Goal: Find specific page/section: Find specific page/section

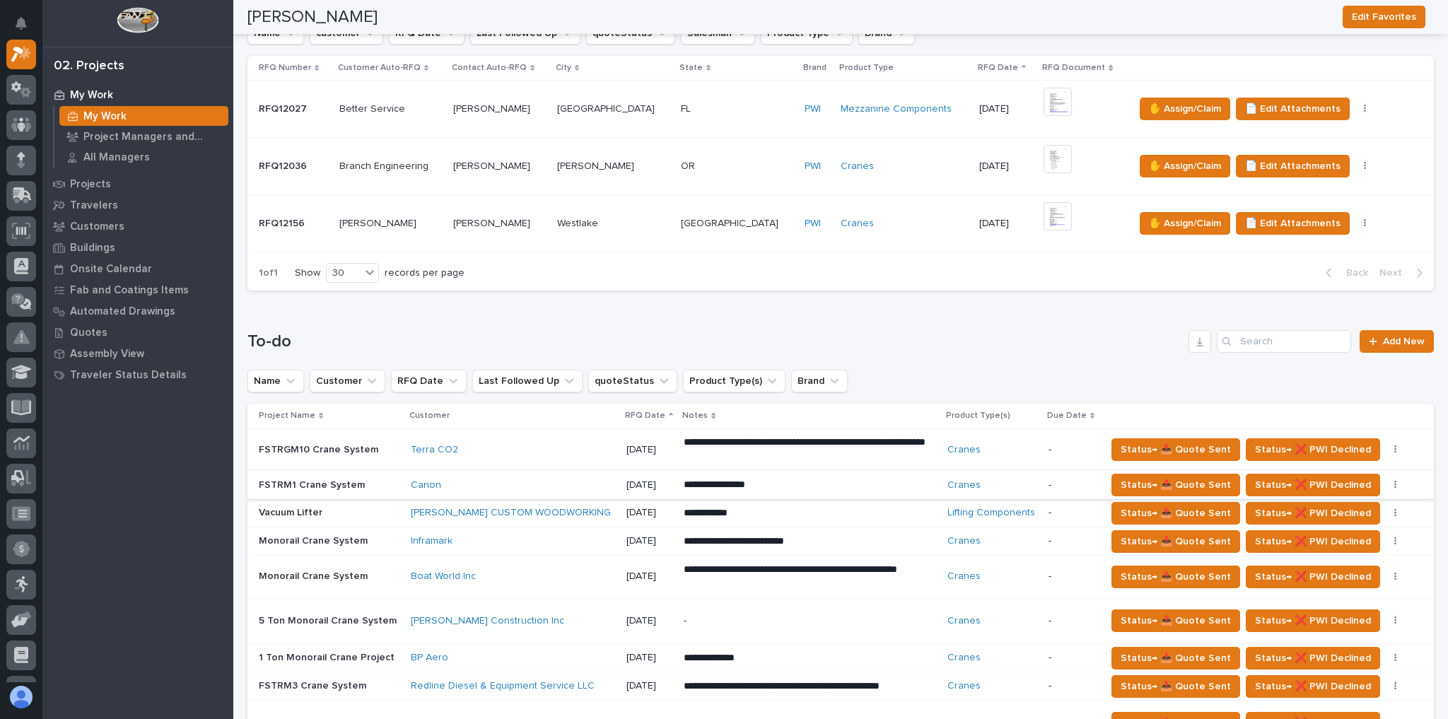
scroll to position [396, 0]
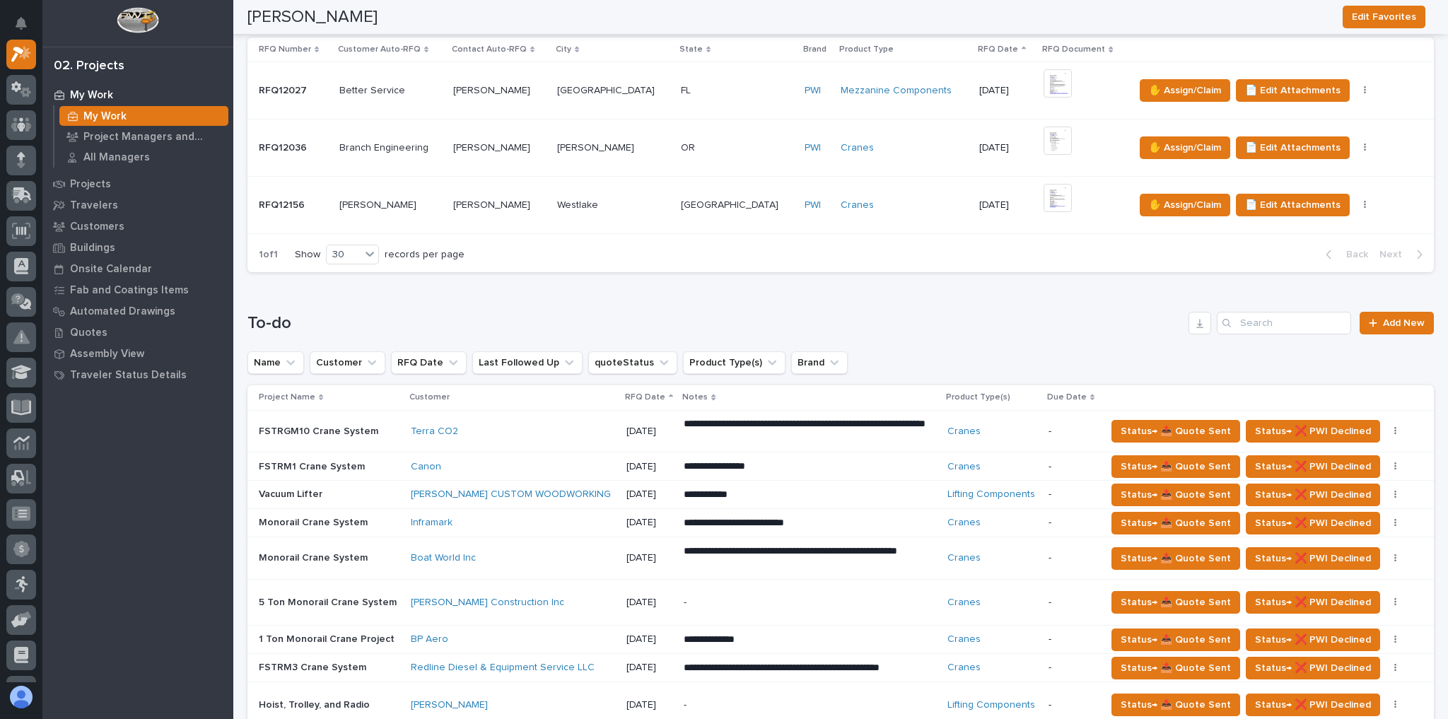
click at [491, 517] on div "Inframark" at bounding box center [513, 523] width 204 height 12
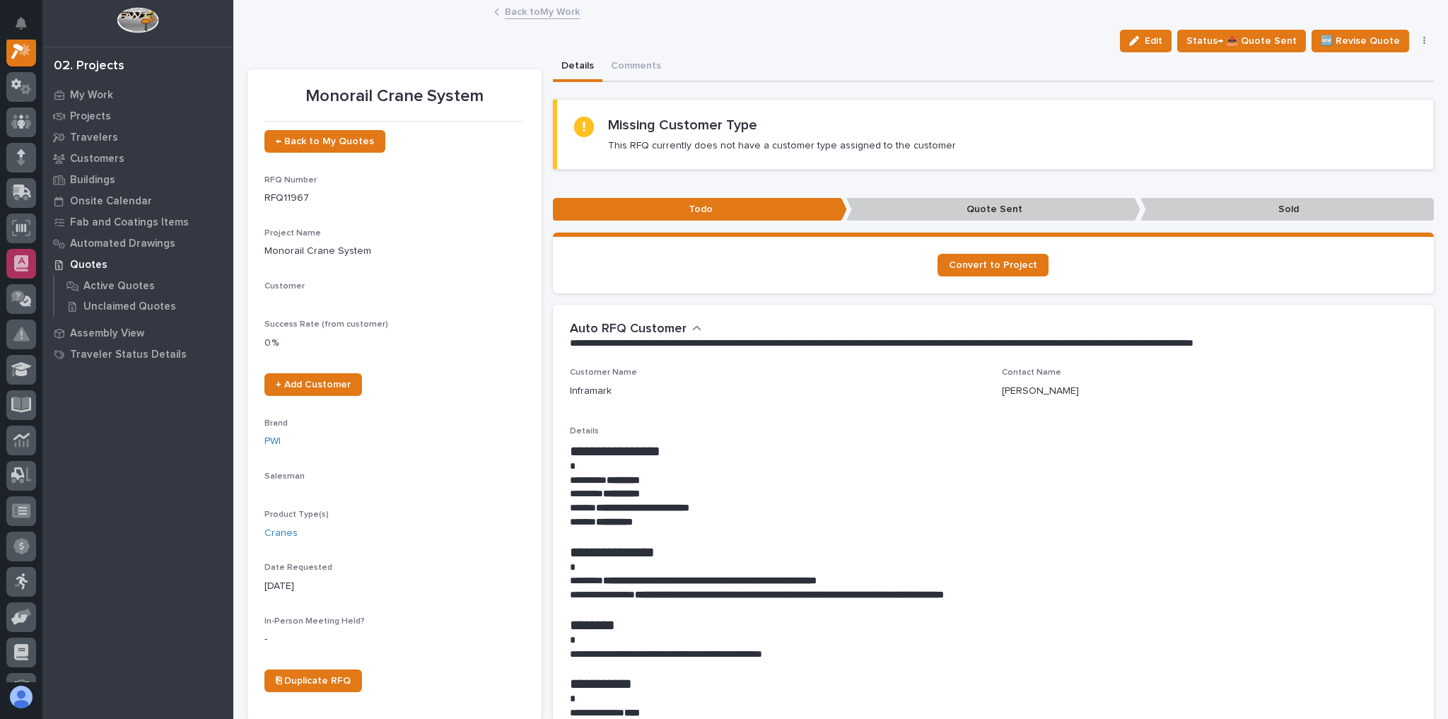
scroll to position [35, 0]
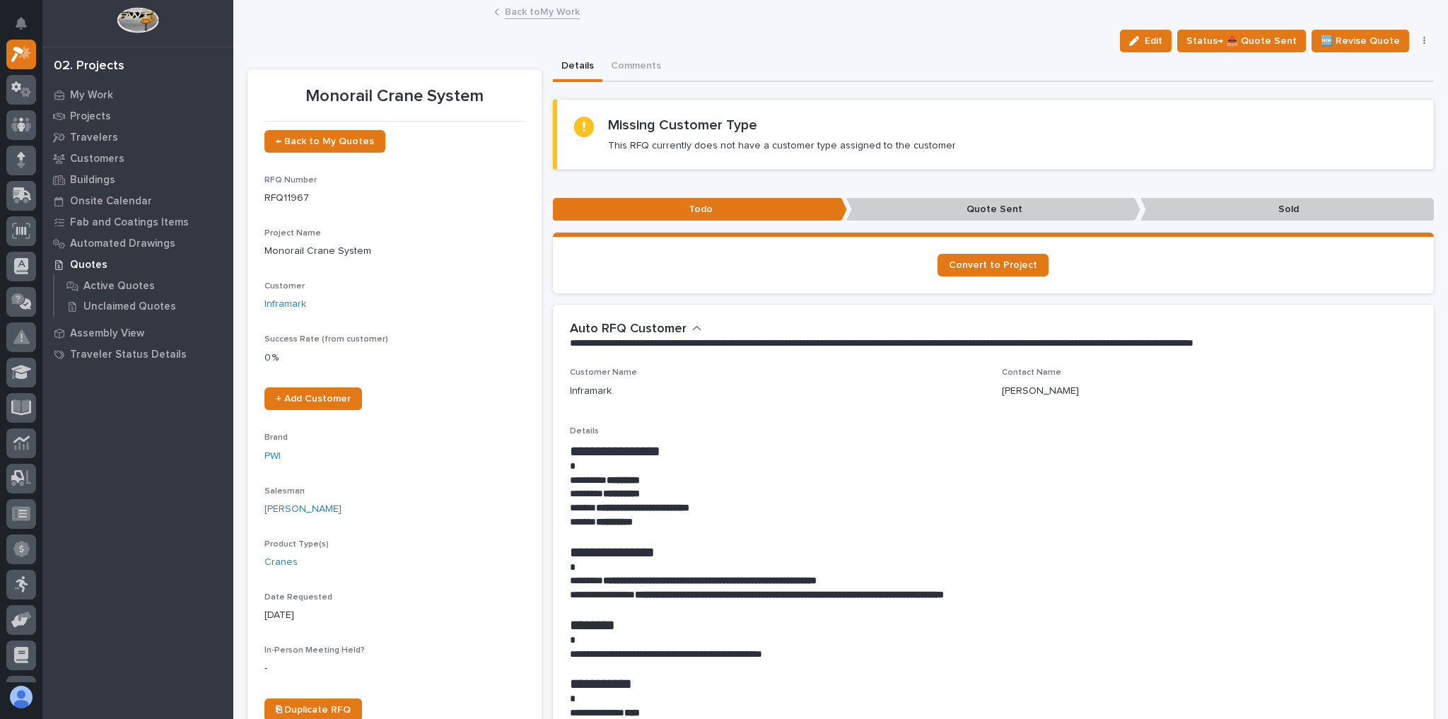
click at [510, 16] on link "Back to My Work" at bounding box center [542, 11] width 75 height 16
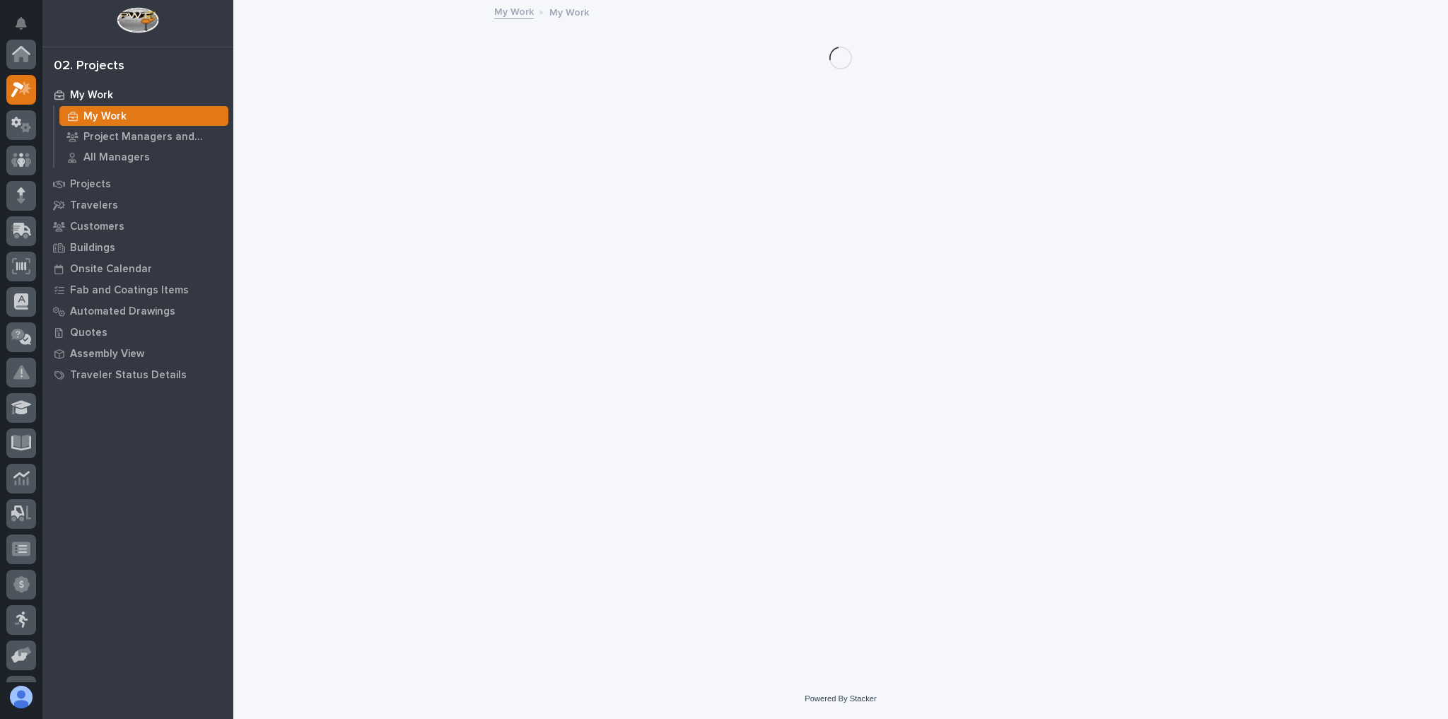
scroll to position [38, 0]
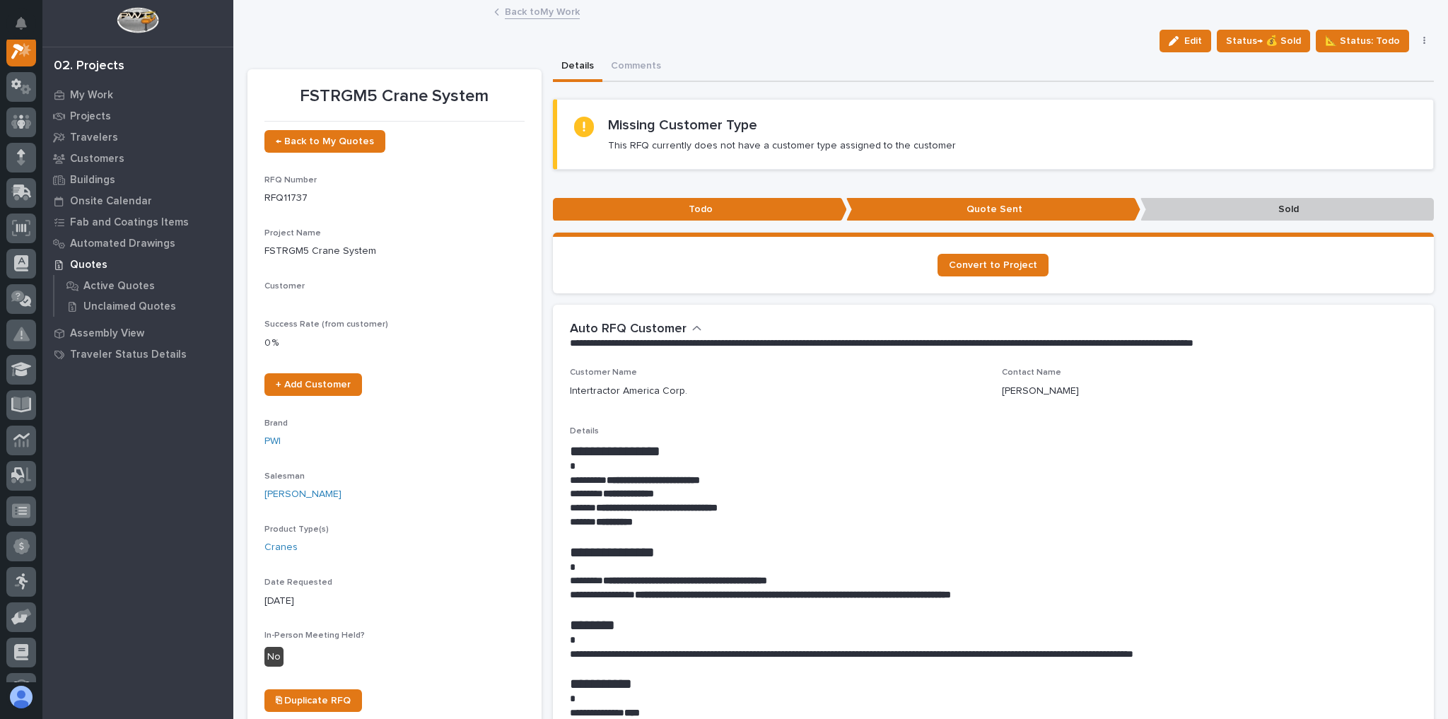
scroll to position [35, 0]
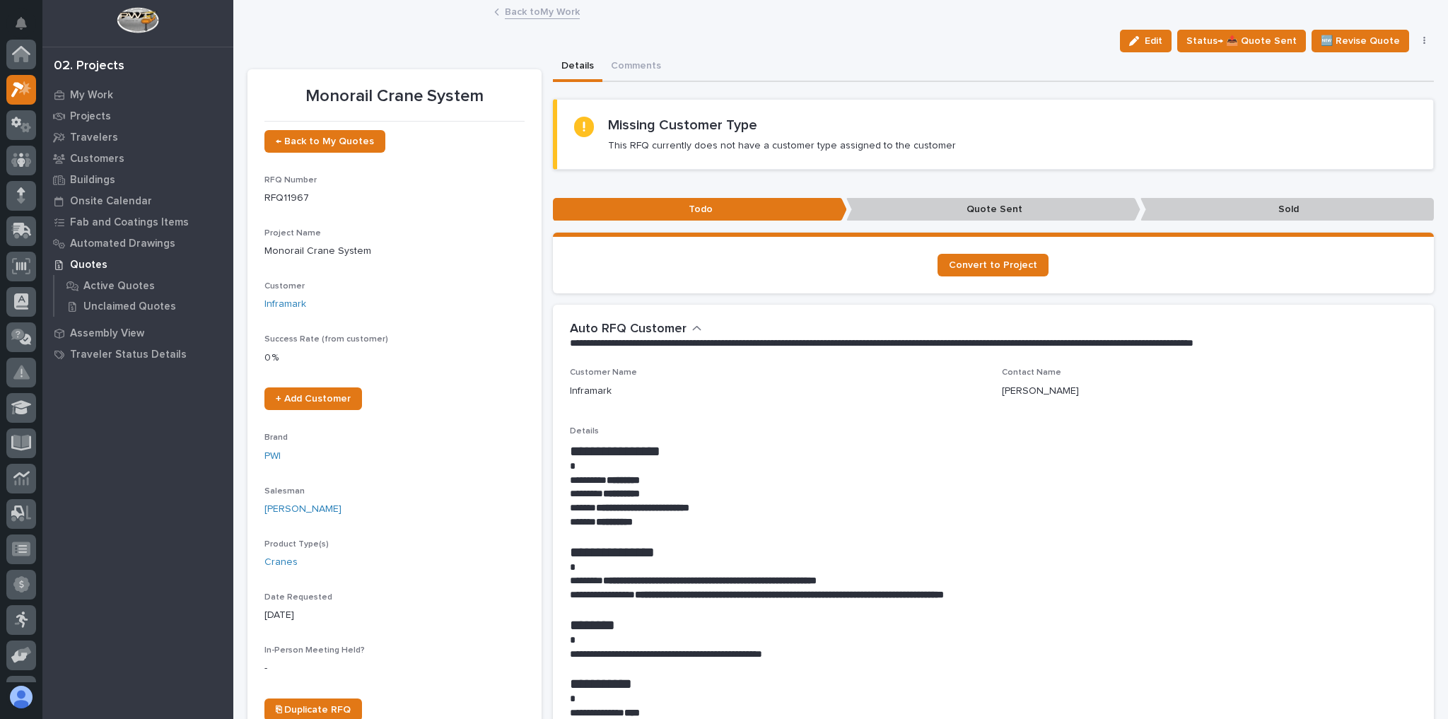
scroll to position [38, 0]
click at [535, 16] on link "Back to My Work" at bounding box center [542, 11] width 75 height 16
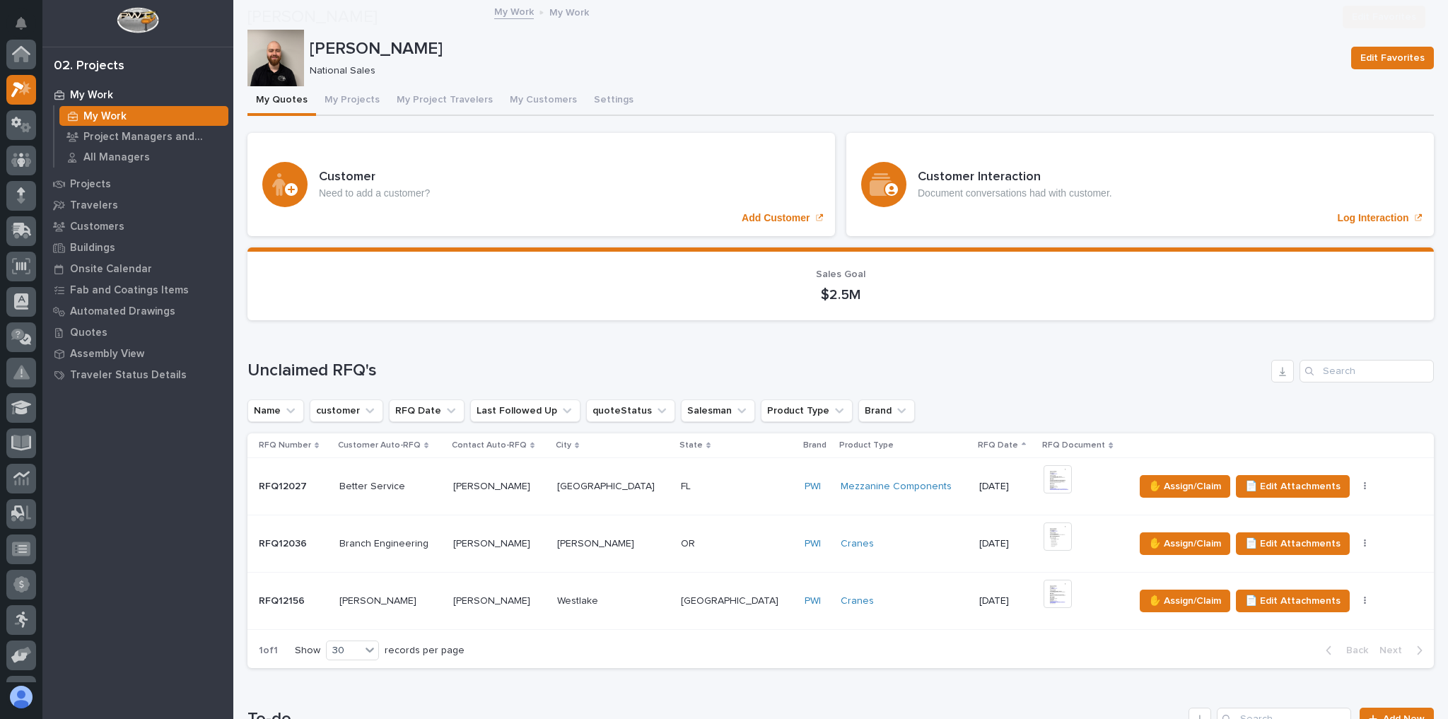
scroll to position [792, 0]
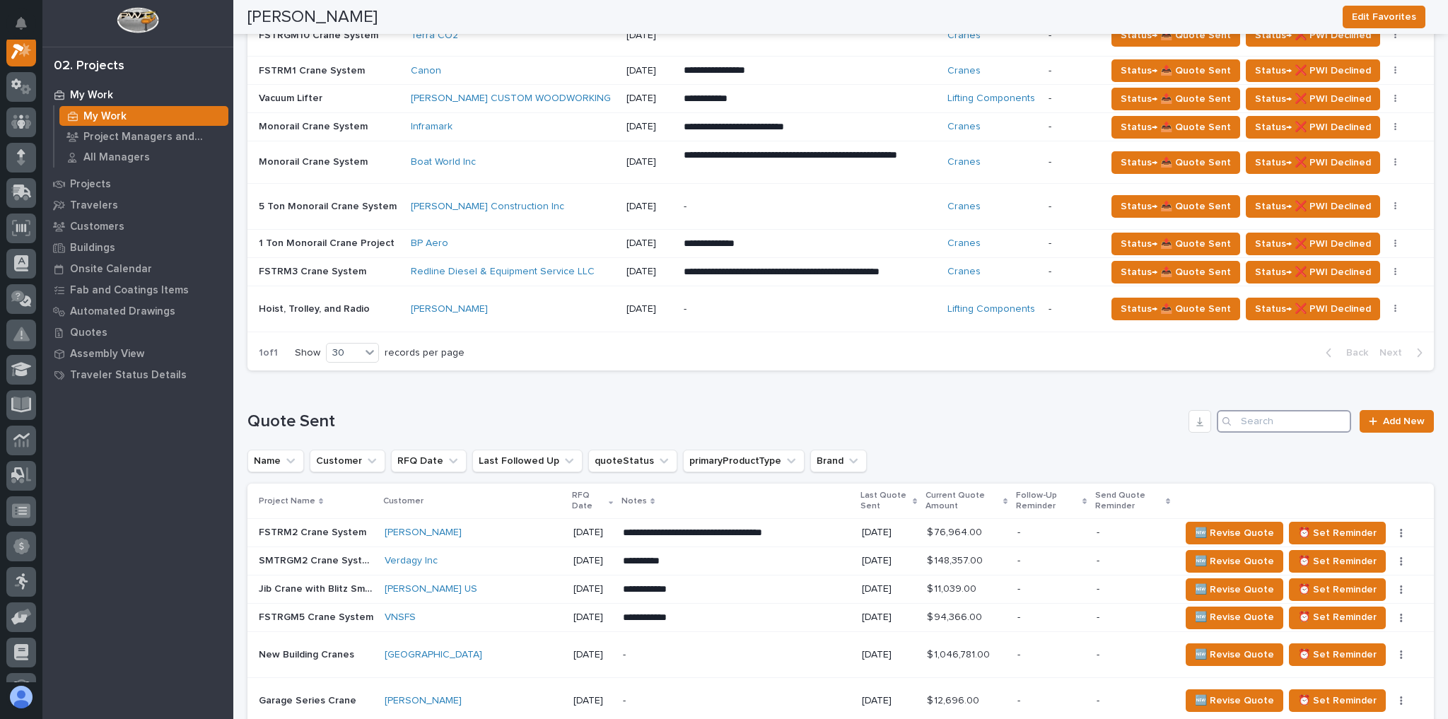
click at [1310, 420] on input "Search" at bounding box center [1284, 421] width 134 height 23
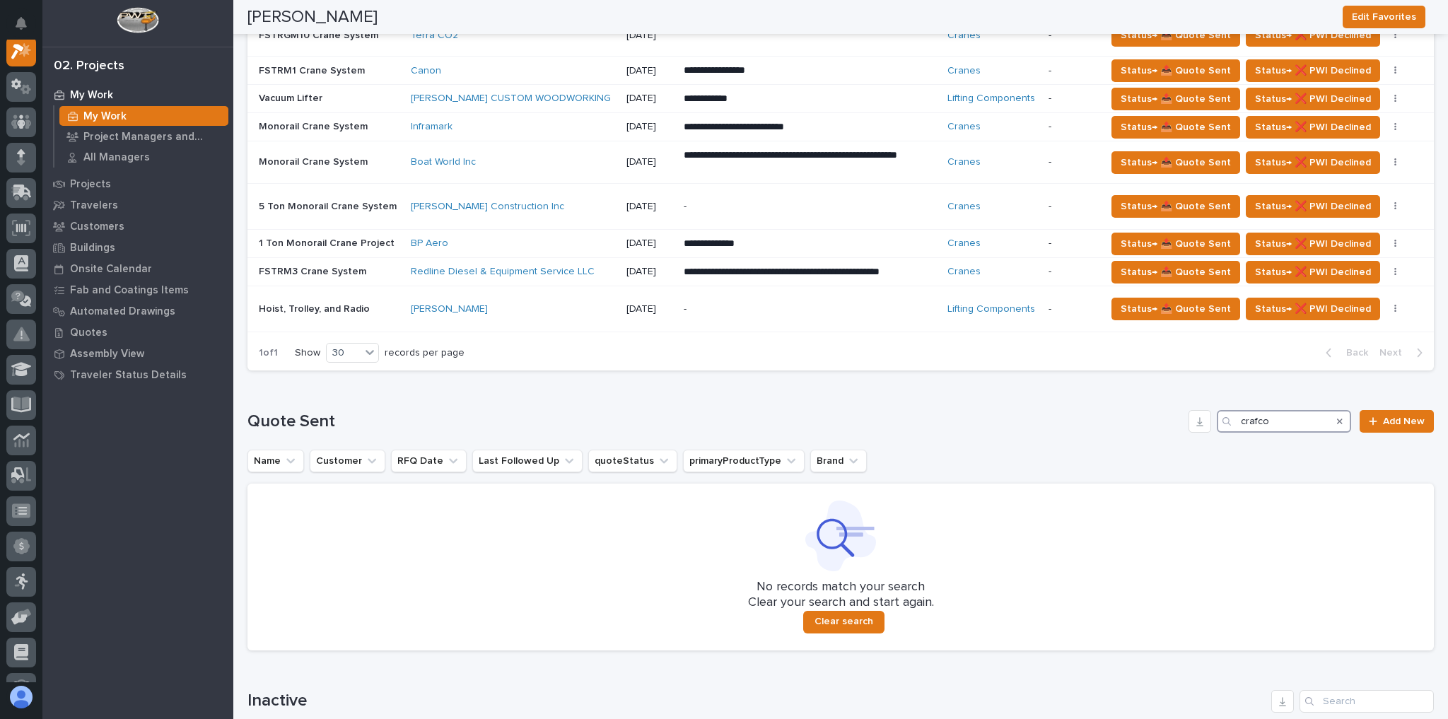
type input "crafco"
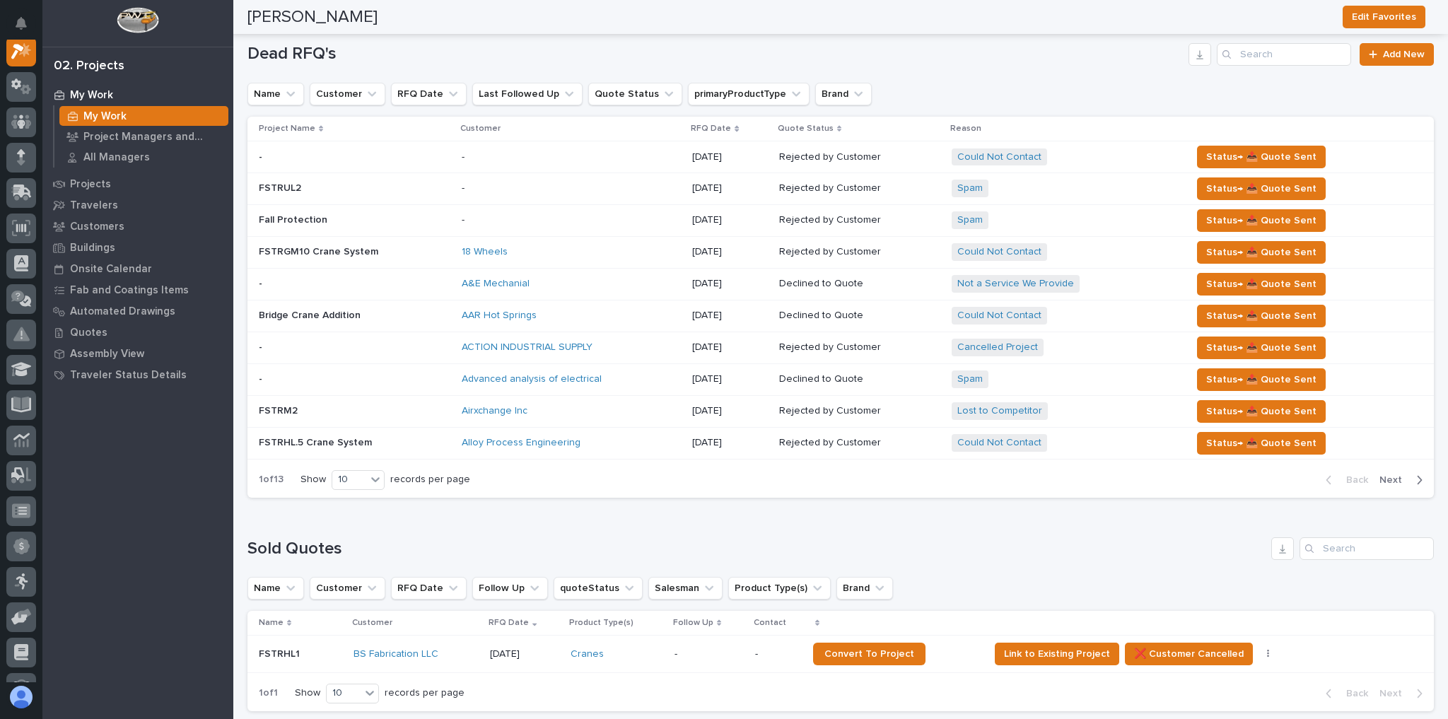
scroll to position [2428, 0]
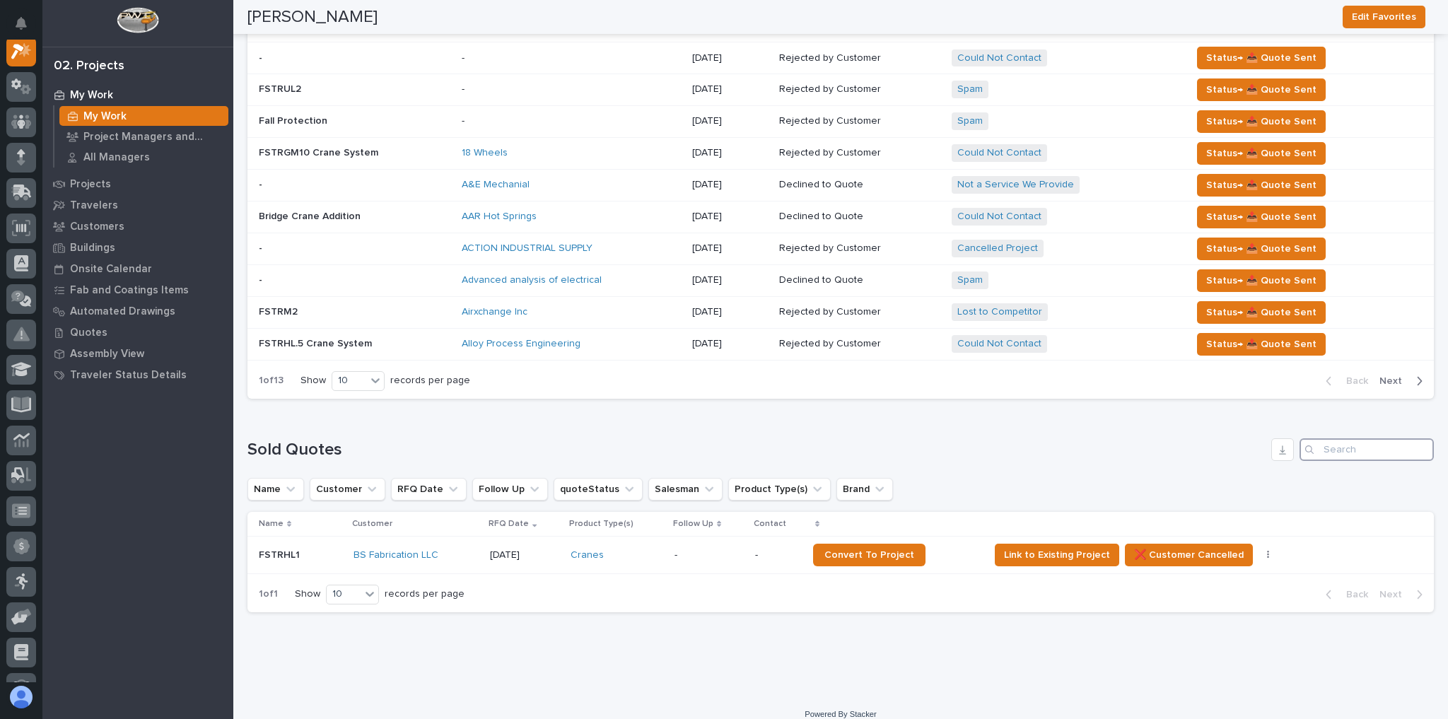
click at [1327, 440] on input "Search" at bounding box center [1367, 449] width 134 height 23
type input "c"
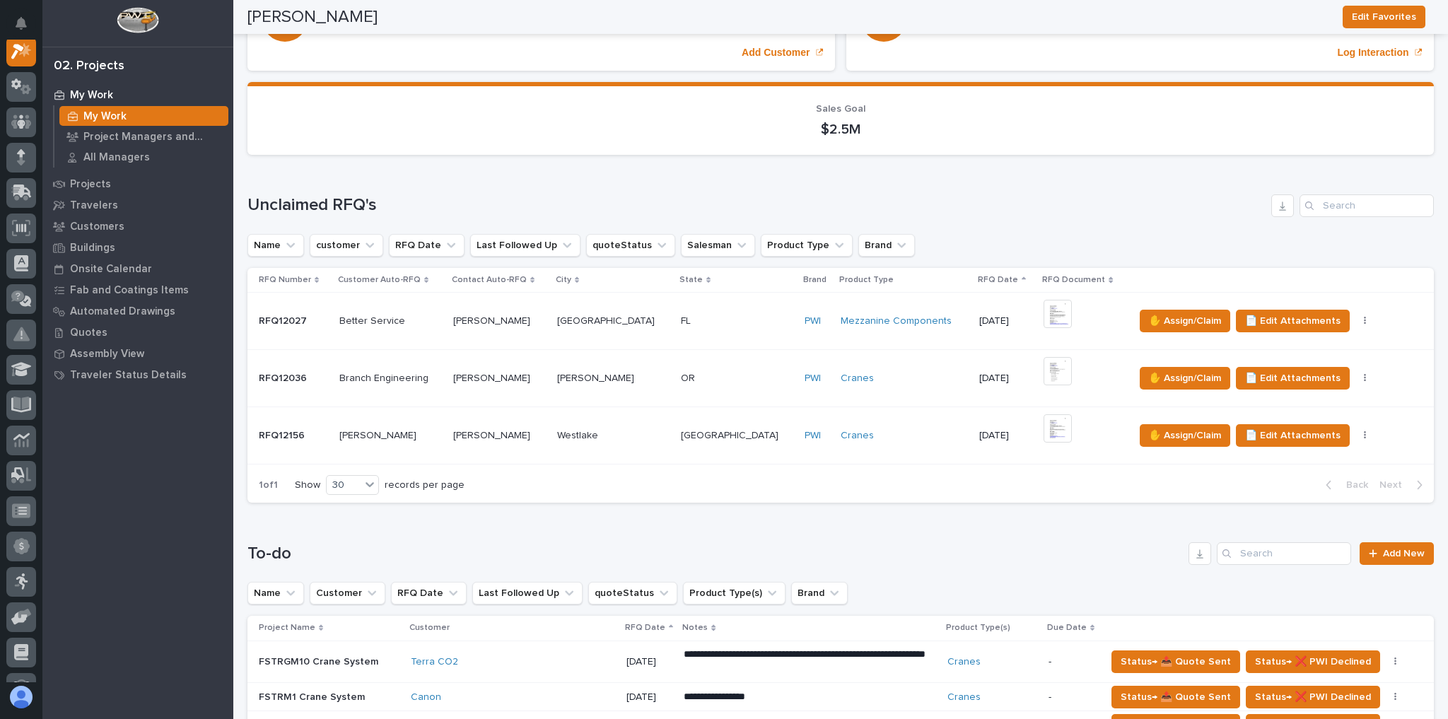
scroll to position [0, 0]
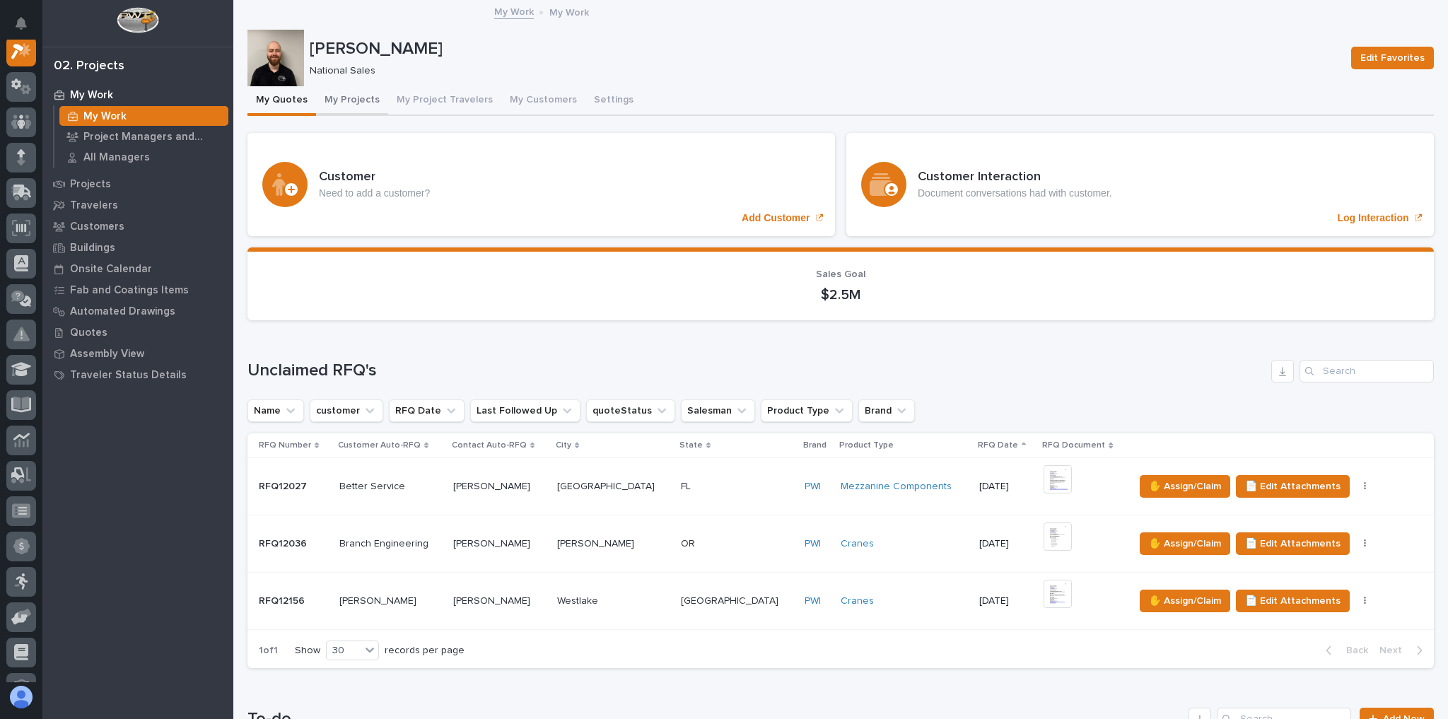
click at [370, 108] on button "My Projects" at bounding box center [352, 101] width 72 height 30
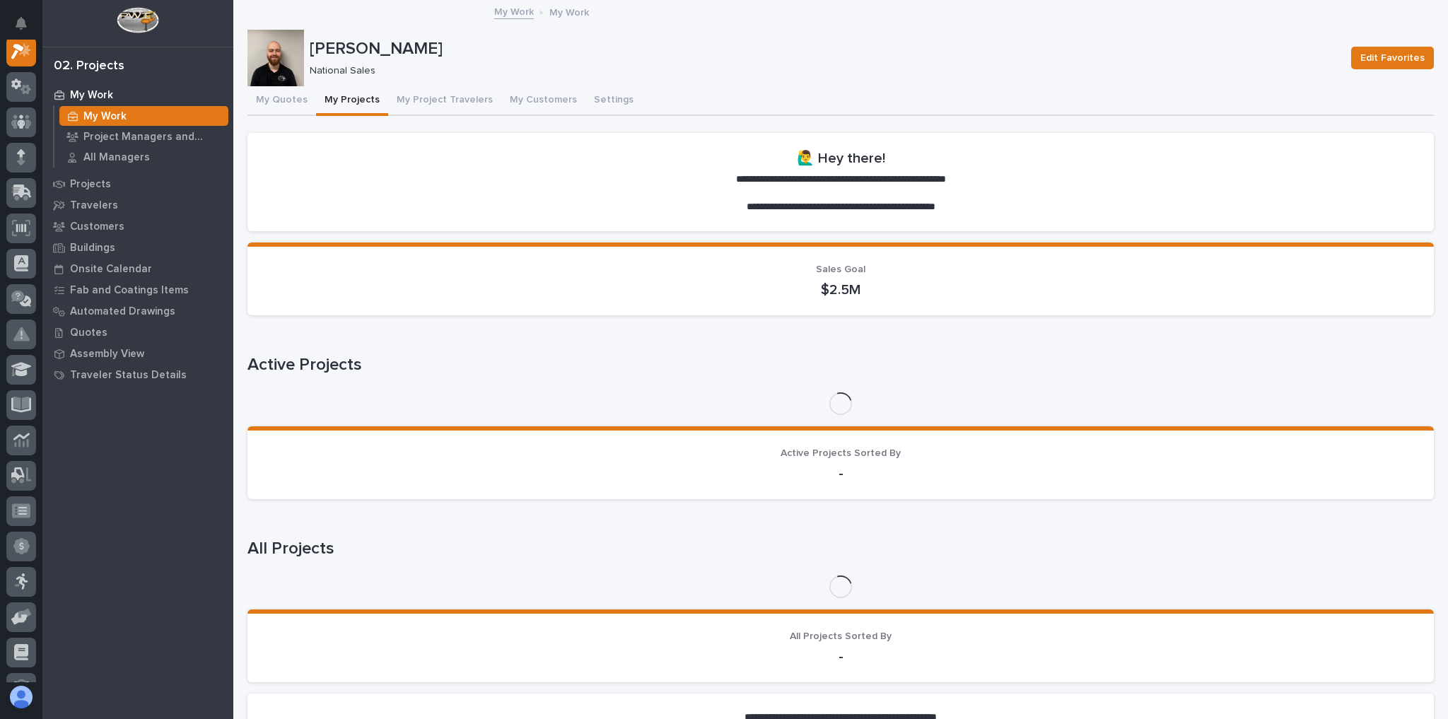
scroll to position [35, 0]
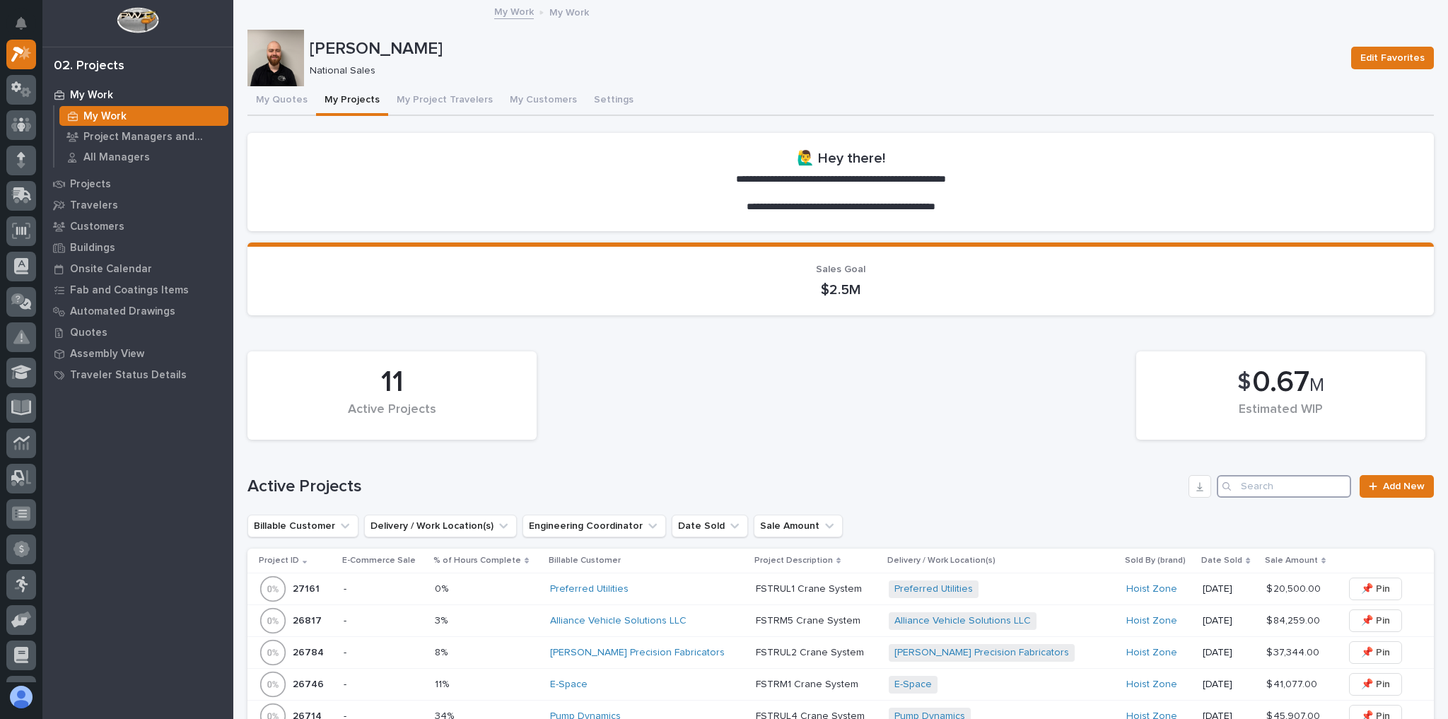
click at [1252, 481] on input "Search" at bounding box center [1284, 486] width 134 height 23
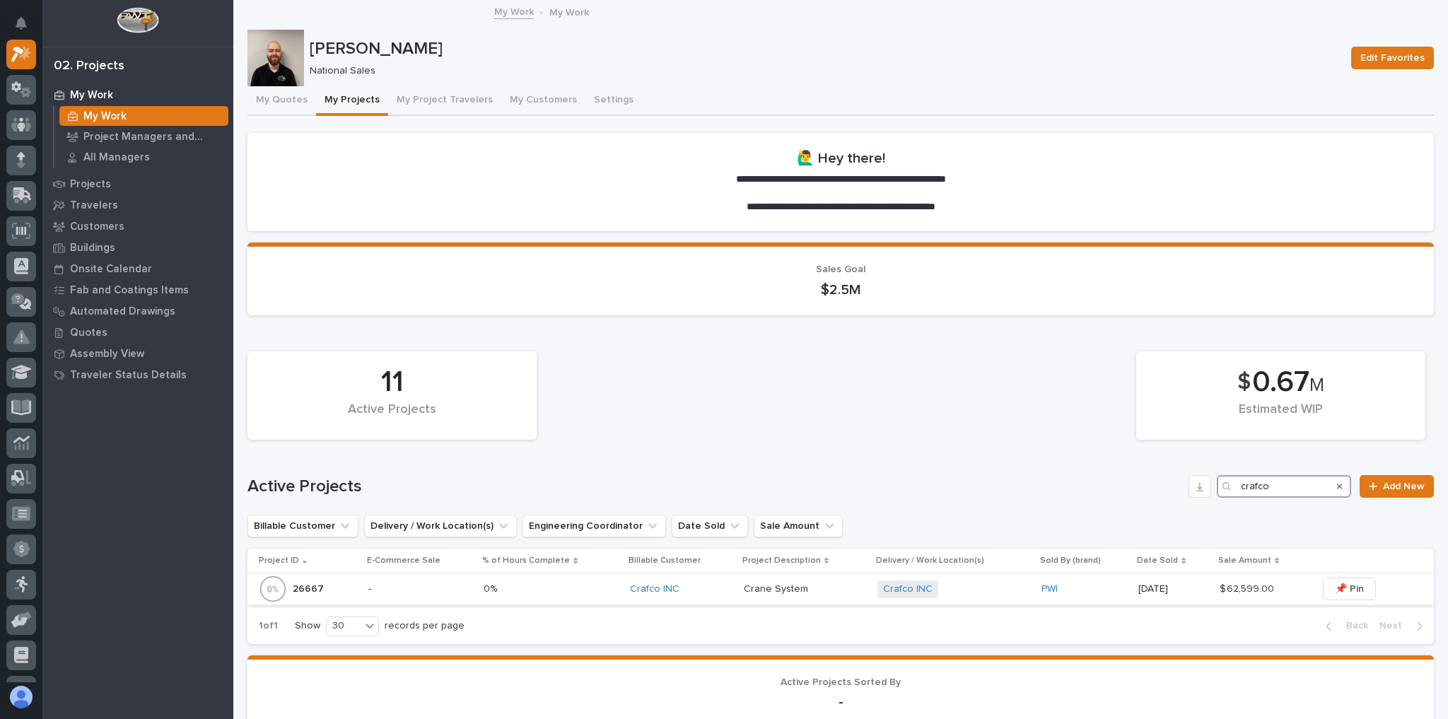
type input "crafco"
click at [1088, 590] on div "PWI" at bounding box center [1085, 589] width 86 height 12
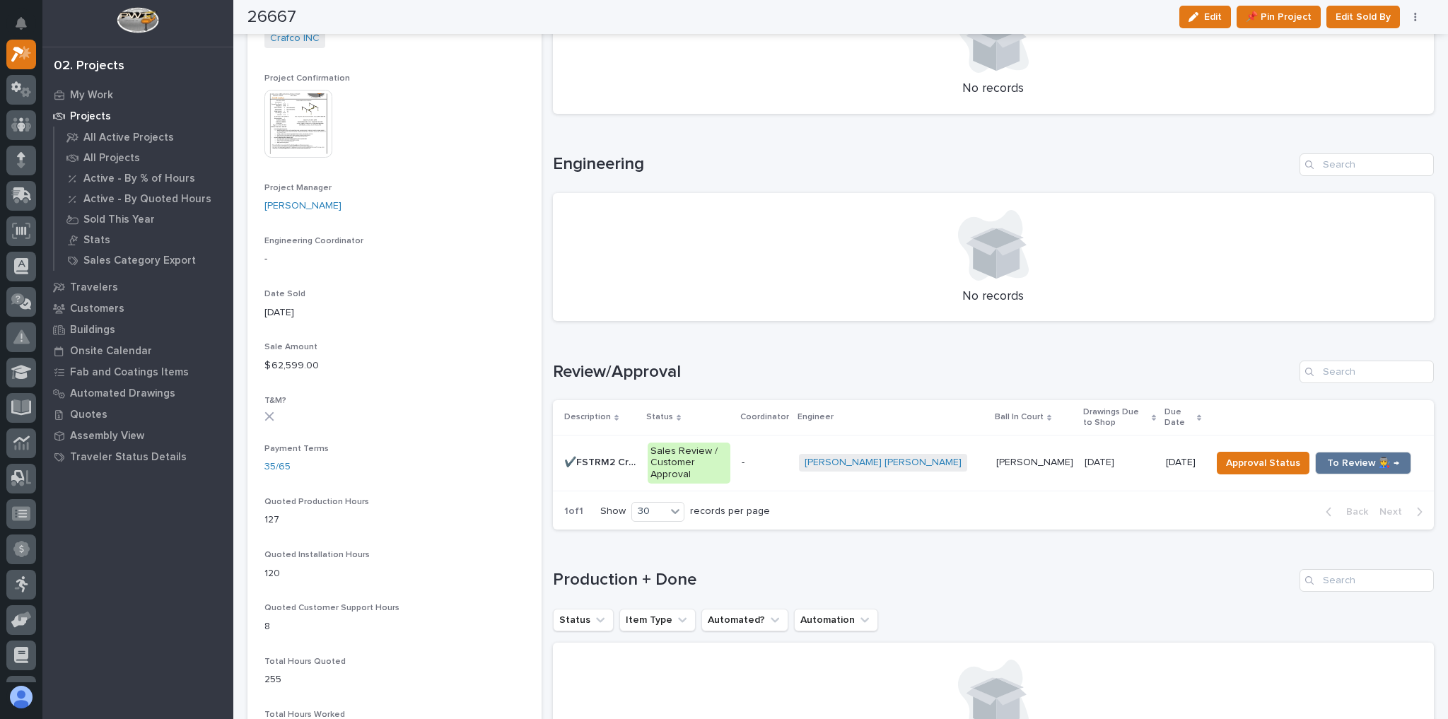
scroll to position [849, 0]
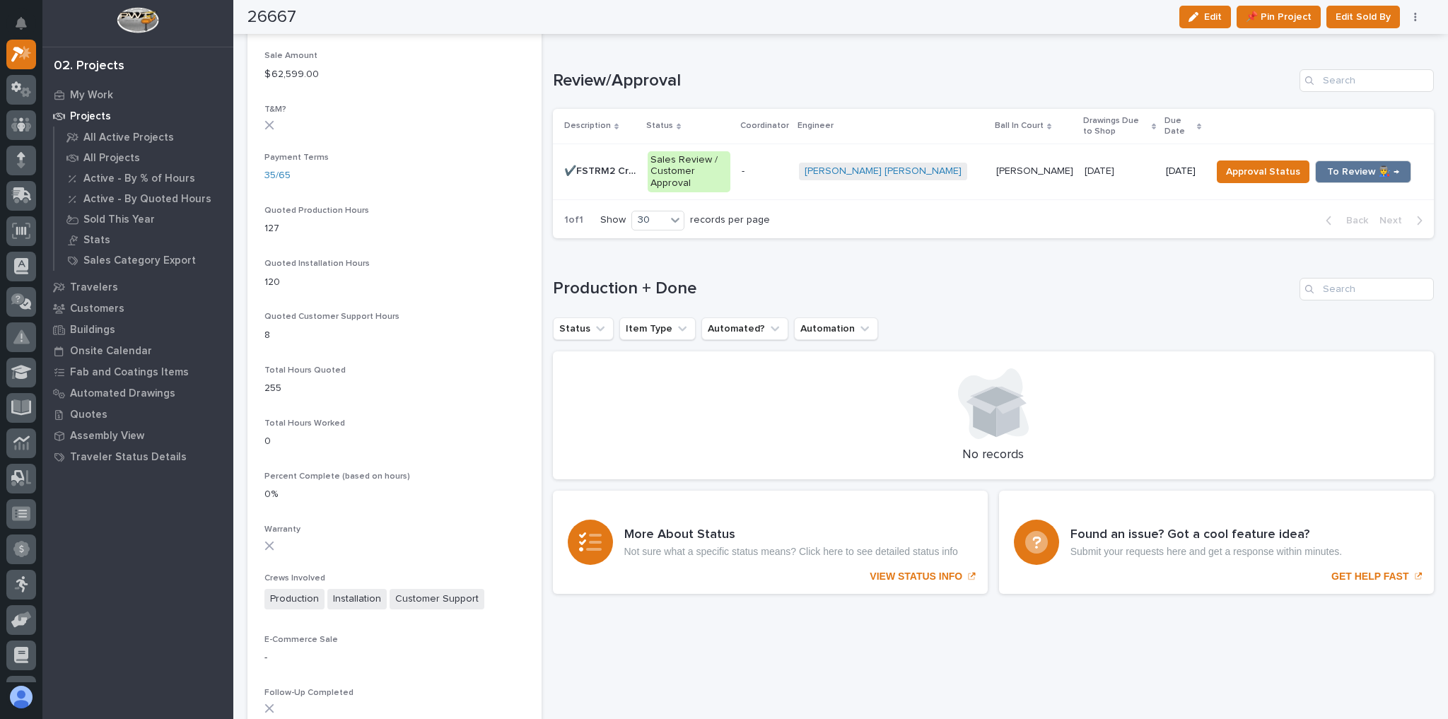
click at [996, 168] on p "[PERSON_NAME]" at bounding box center [1036, 170] width 80 height 15
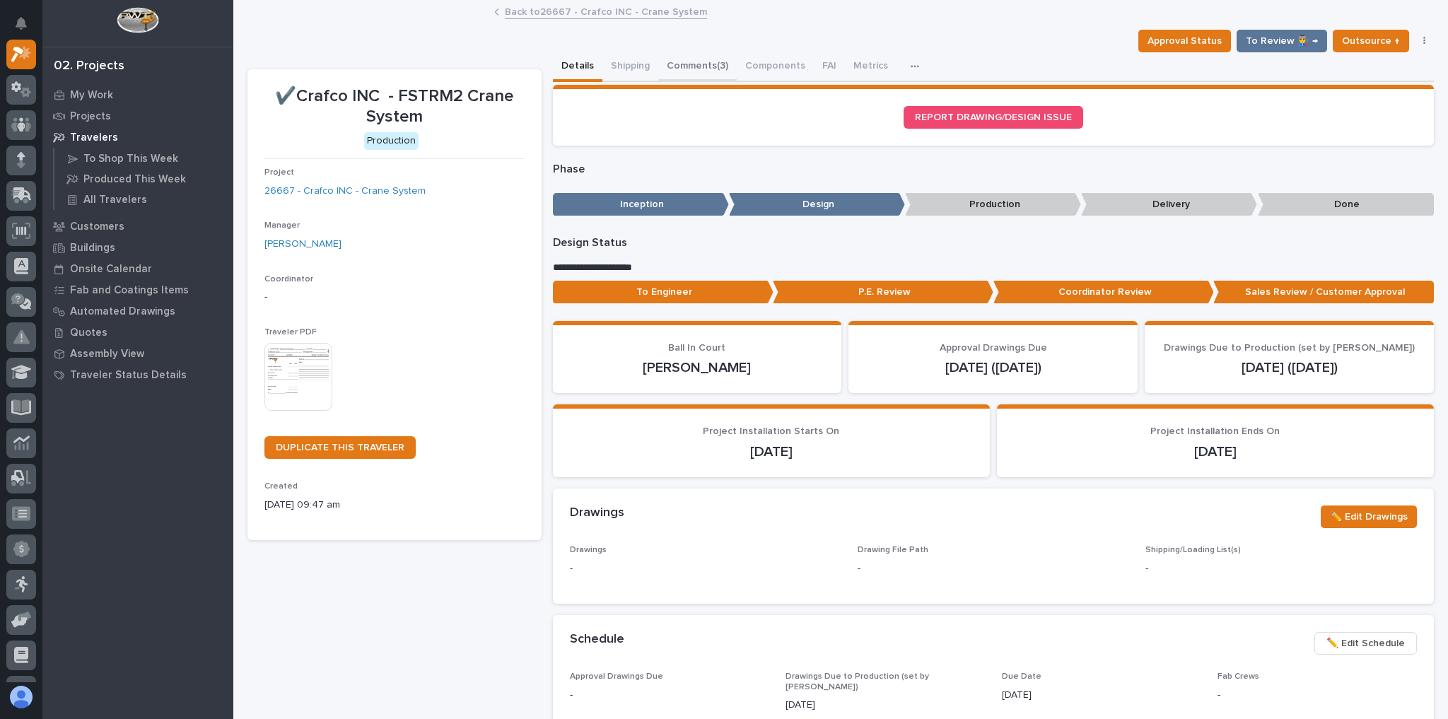
click at [706, 72] on button "Comments (3)" at bounding box center [697, 67] width 78 height 30
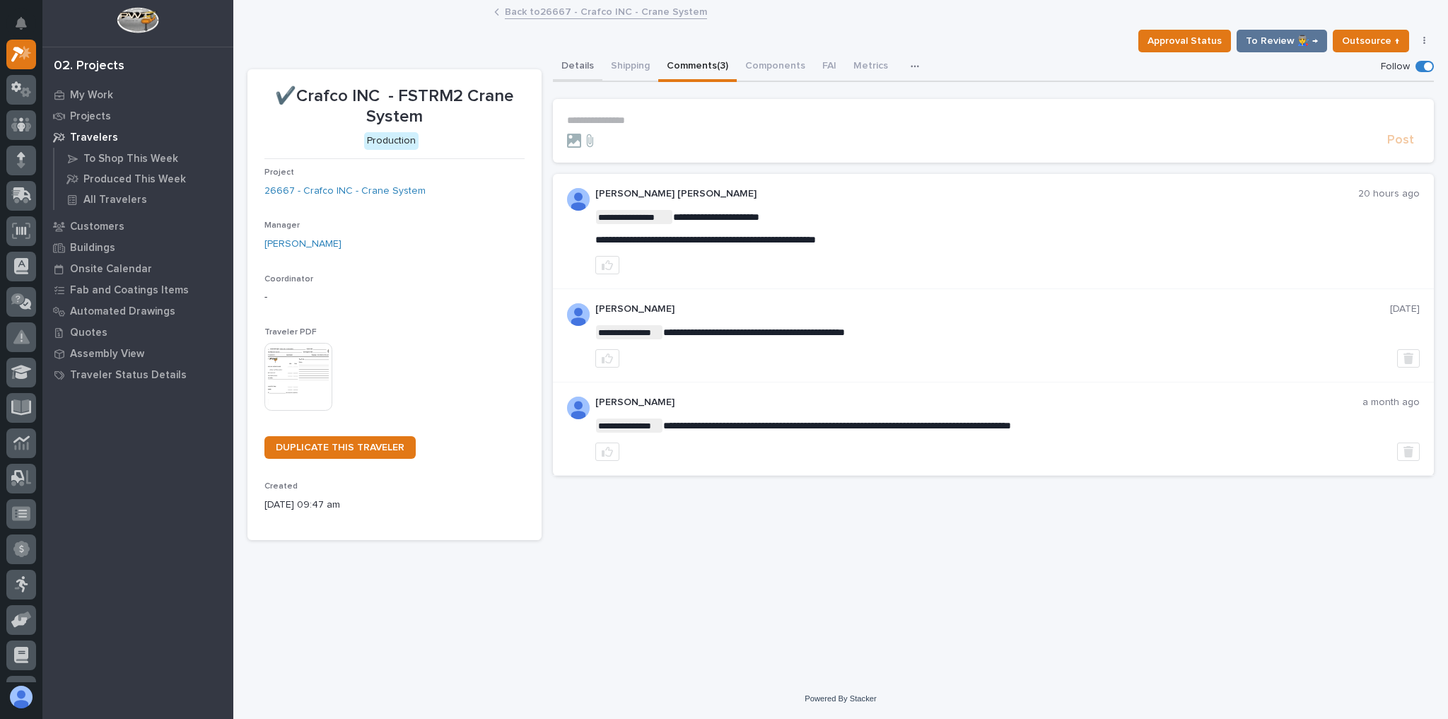
drag, startPoint x: 596, startPoint y: 59, endPoint x: 642, endPoint y: 70, distance: 47.2
click at [596, 59] on button "Details" at bounding box center [577, 67] width 49 height 30
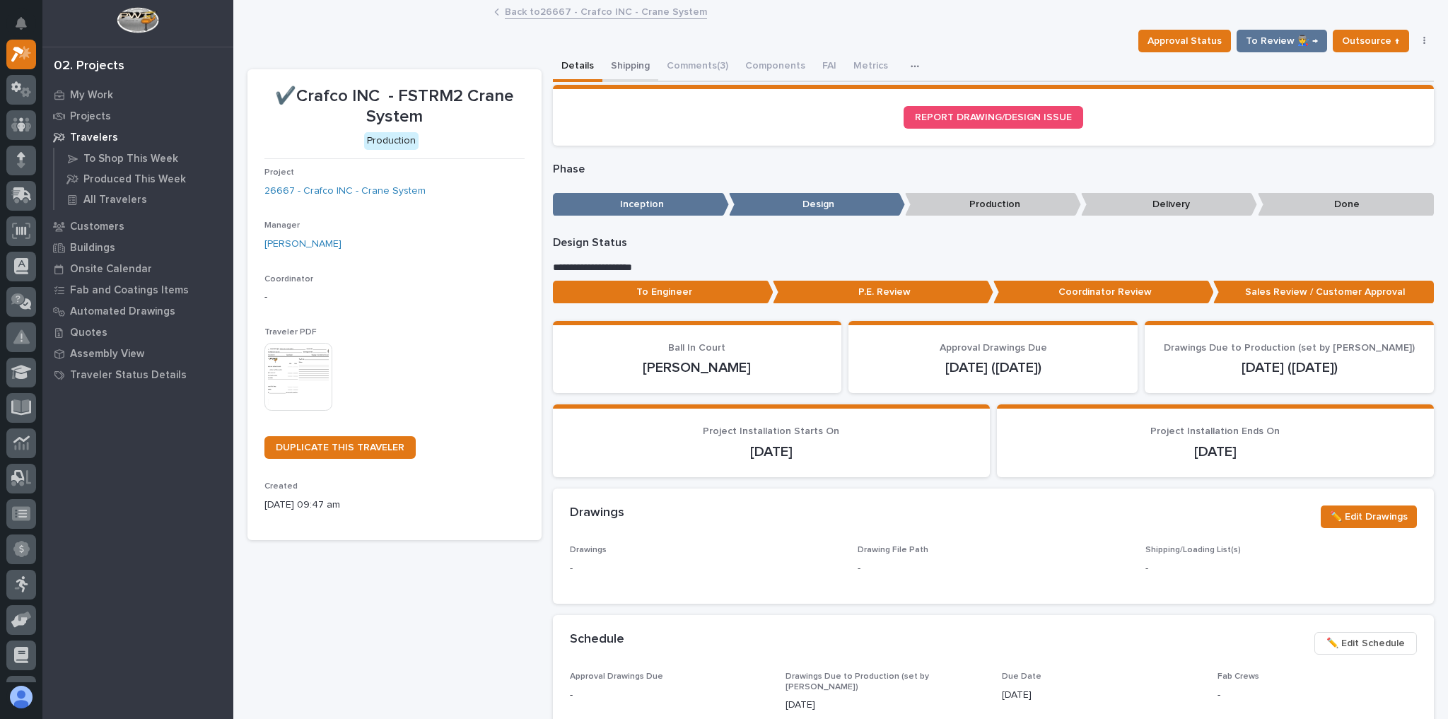
click at [639, 69] on button "Shipping" at bounding box center [630, 67] width 56 height 30
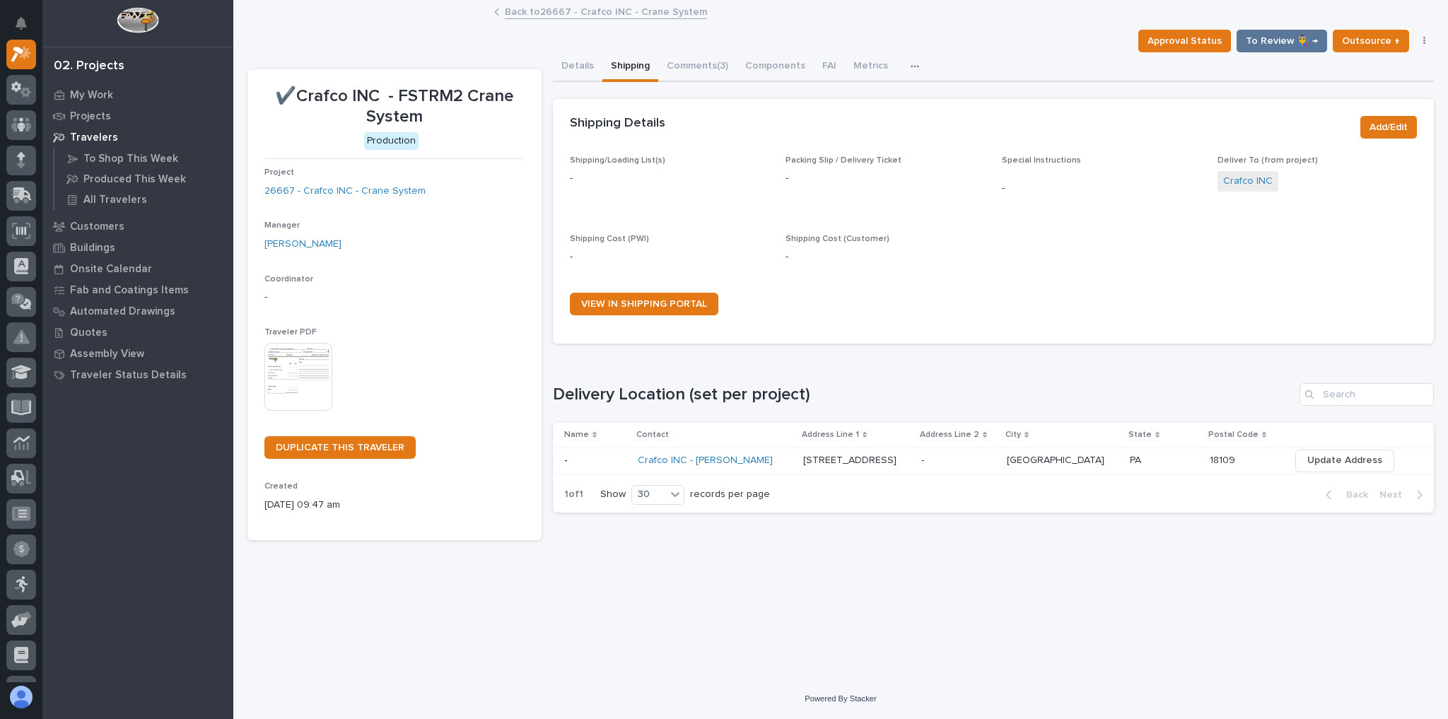
click at [973, 464] on p at bounding box center [958, 461] width 74 height 12
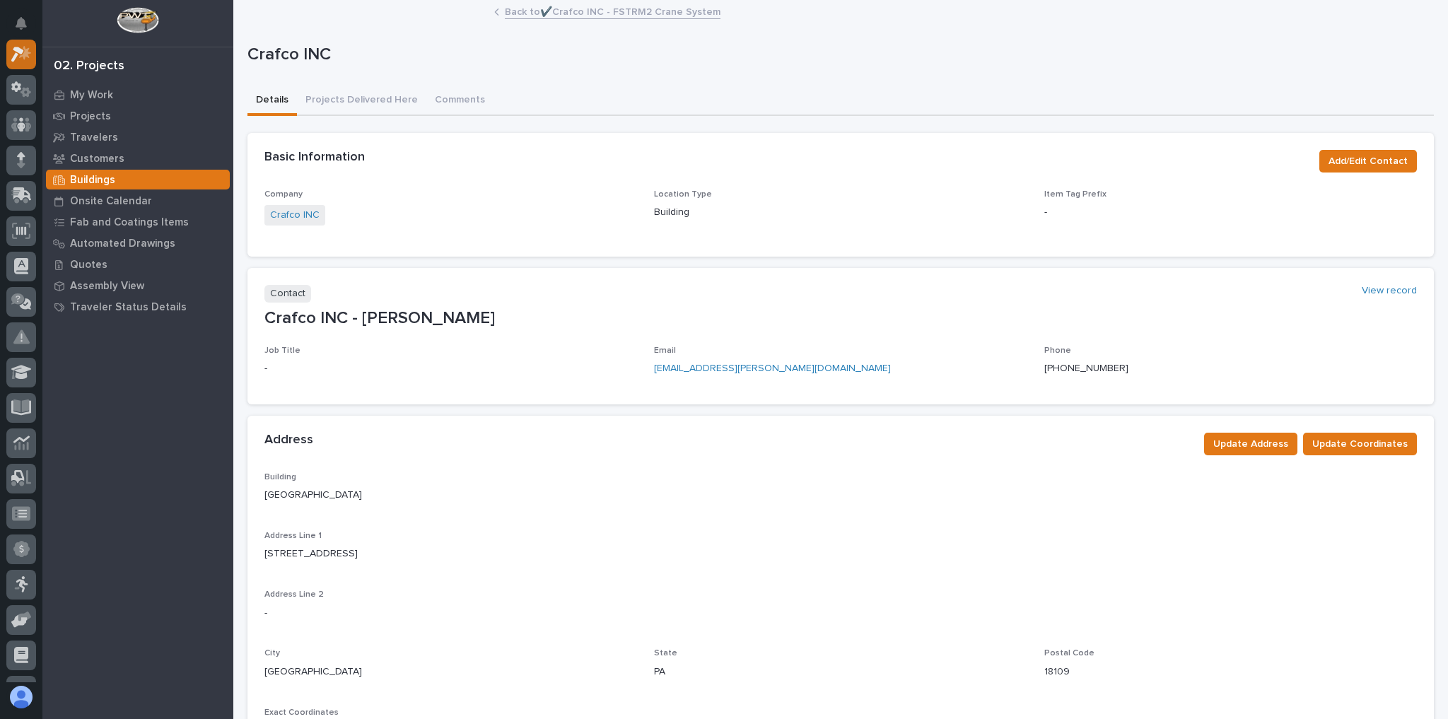
click at [27, 48] on icon at bounding box center [25, 52] width 12 height 14
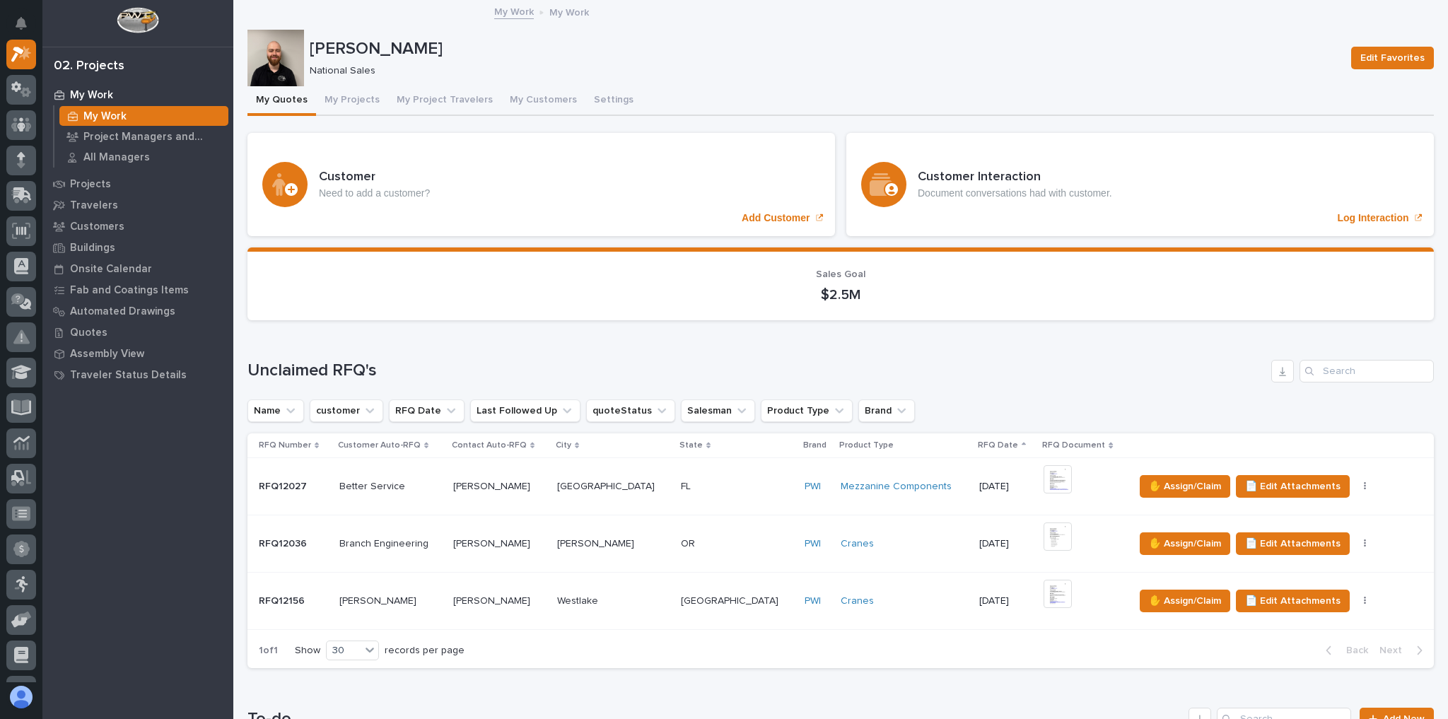
scroll to position [339, 0]
